Goal: Information Seeking & Learning: Learn about a topic

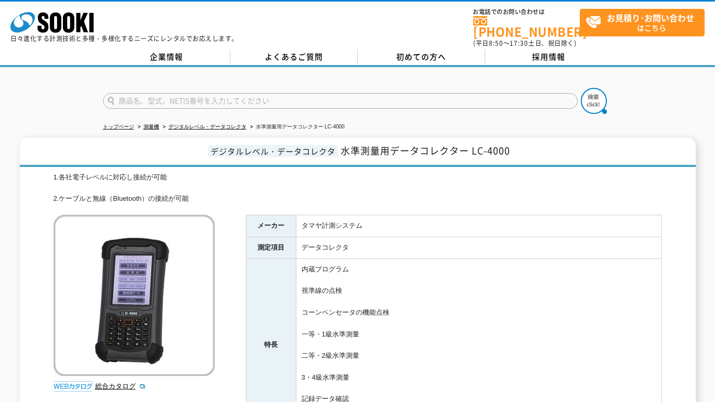
click at [195, 94] on input "text" at bounding box center [340, 101] width 474 height 16
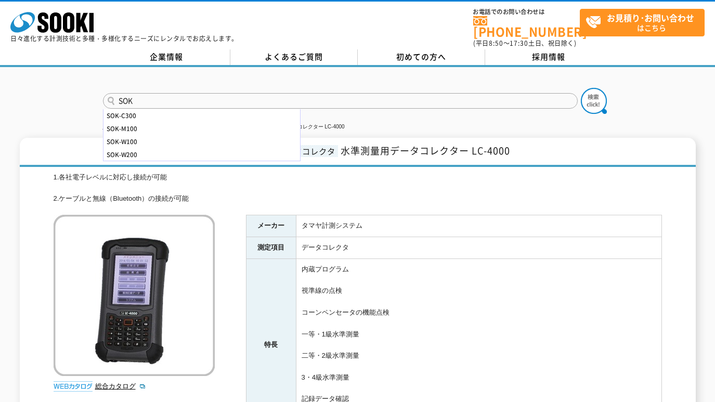
type input "SOK"
click at [581, 88] on button at bounding box center [594, 101] width 26 height 26
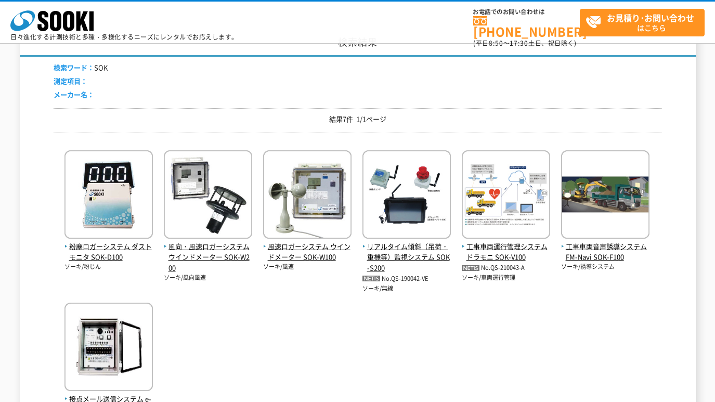
scroll to position [173, 0]
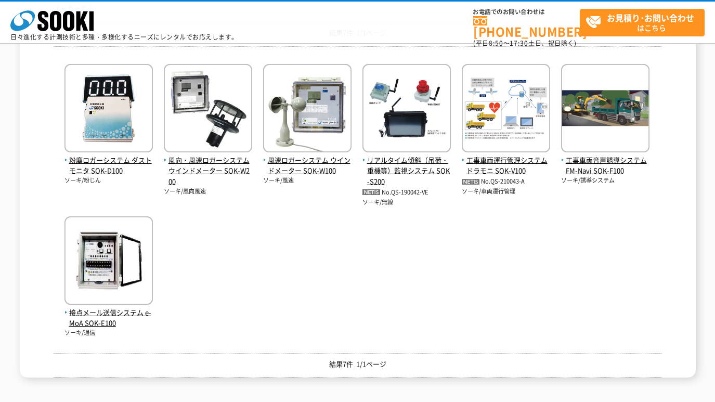
click at [210, 162] on span "風向・風速ロガーシステム ウインドメーター SOK-W200" at bounding box center [208, 171] width 88 height 32
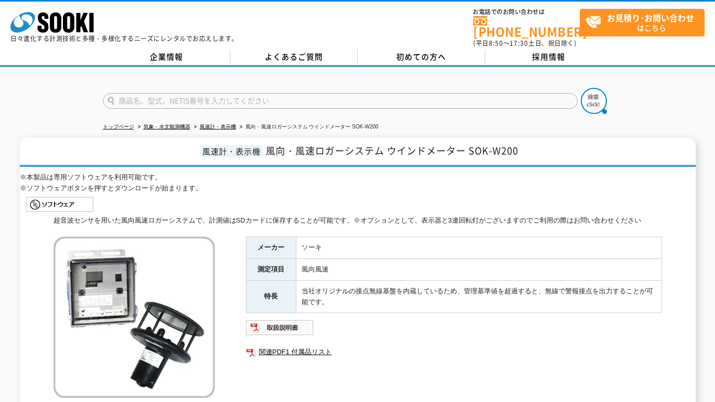
scroll to position [173, 0]
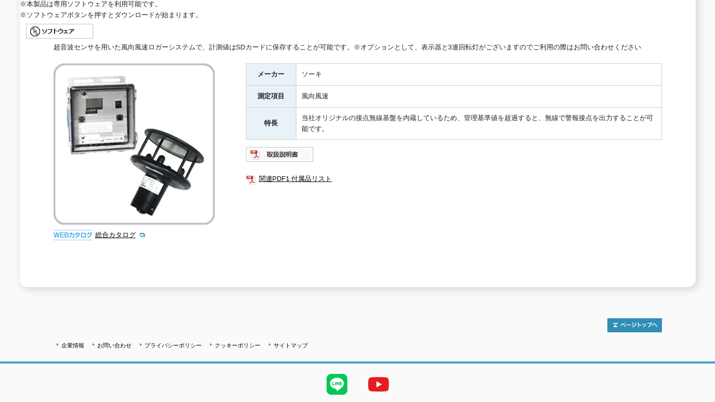
click at [291, 150] on img at bounding box center [280, 154] width 68 height 17
click at [283, 148] on img at bounding box center [280, 154] width 68 height 17
click at [297, 172] on link "関連PDF1 付属品リスト" at bounding box center [454, 179] width 416 height 14
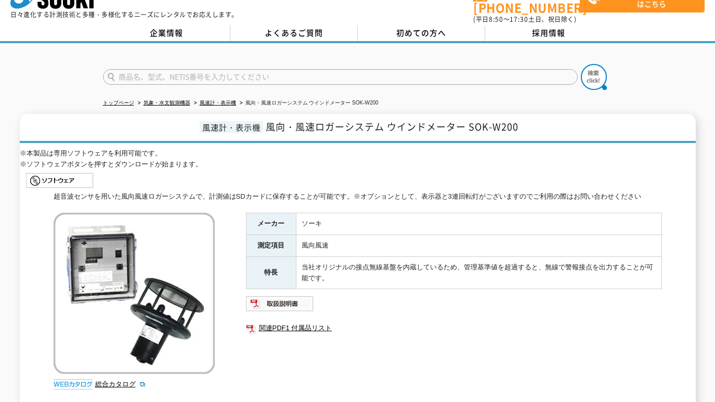
scroll to position [0, 0]
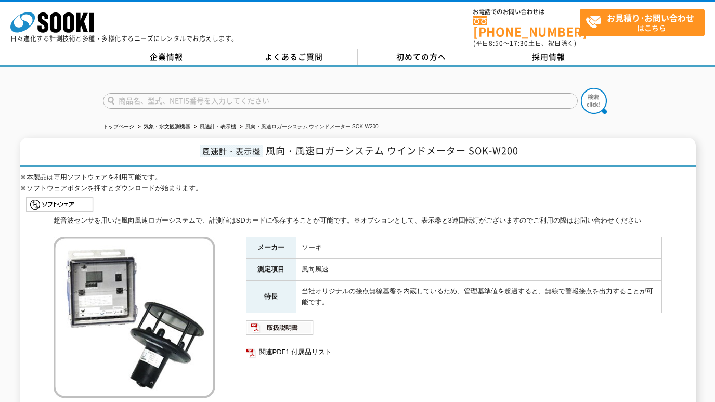
click at [219, 124] on link "風速計・表示機" at bounding box center [218, 127] width 36 height 6
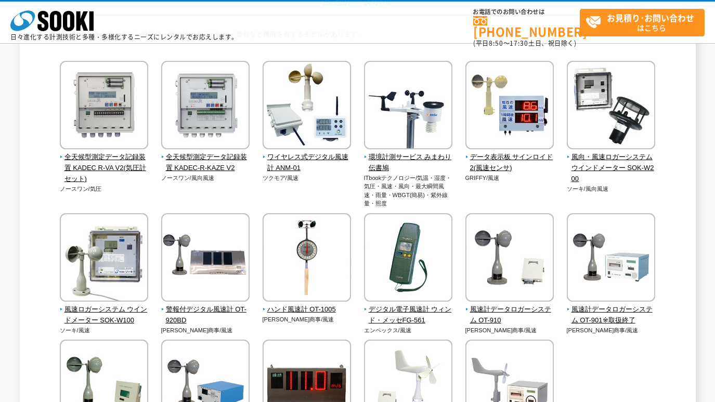
scroll to position [77, 0]
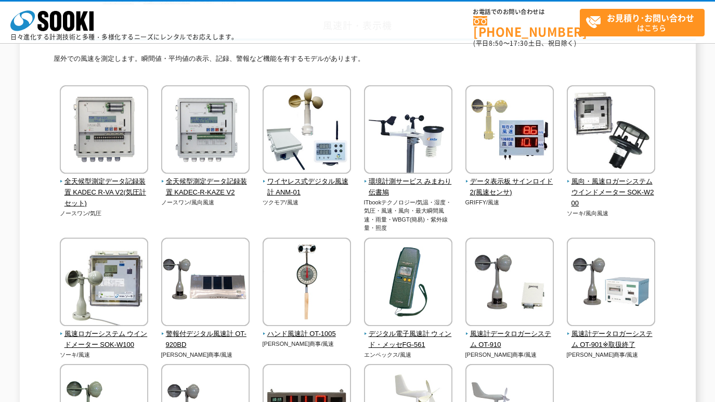
click at [91, 287] on img at bounding box center [104, 283] width 88 height 91
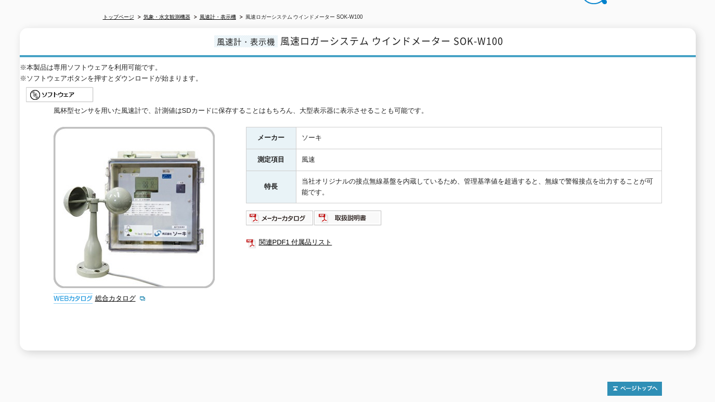
scroll to position [173, 0]
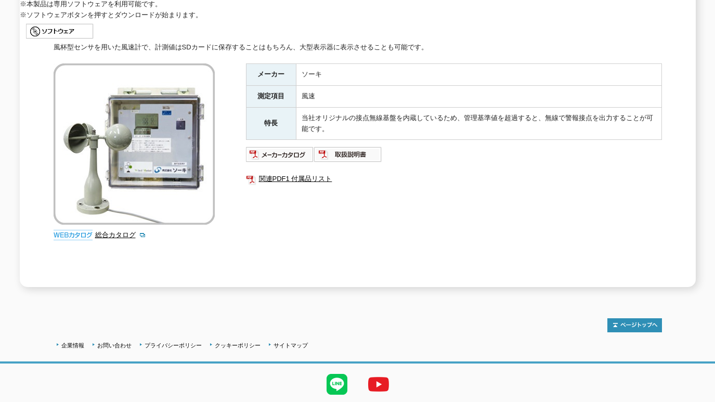
click at [283, 147] on img at bounding box center [280, 154] width 68 height 17
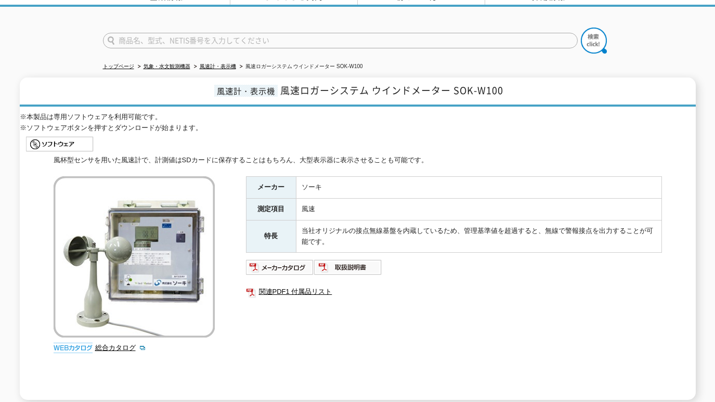
scroll to position [0, 0]
